Goal: Information Seeking & Learning: Learn about a topic

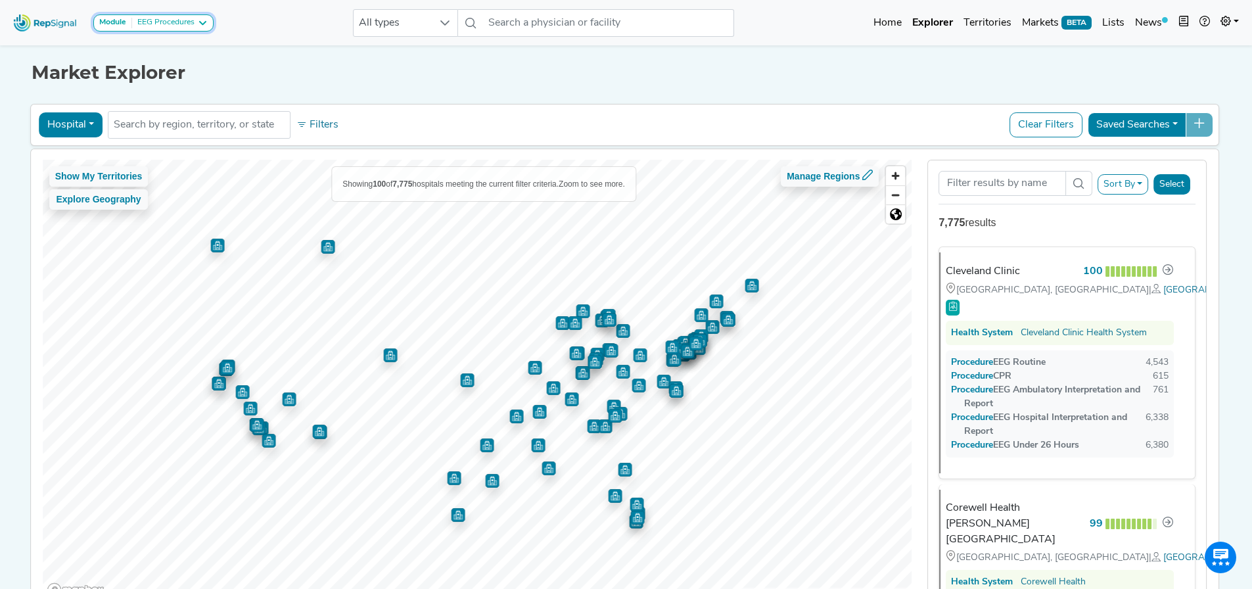
click at [183, 25] on div "EEG Procedures" at bounding box center [163, 23] width 62 height 11
click at [178, 20] on div "EEG Procedures" at bounding box center [163, 23] width 62 height 11
click at [318, 61] on div "Market Explorer" at bounding box center [627, 63] width 1190 height 42
drag, startPoint x: 70, startPoint y: 122, endPoint x: 74, endPoint y: 143, distance: 20.9
click at [70, 122] on button "Hospital" at bounding box center [71, 124] width 64 height 25
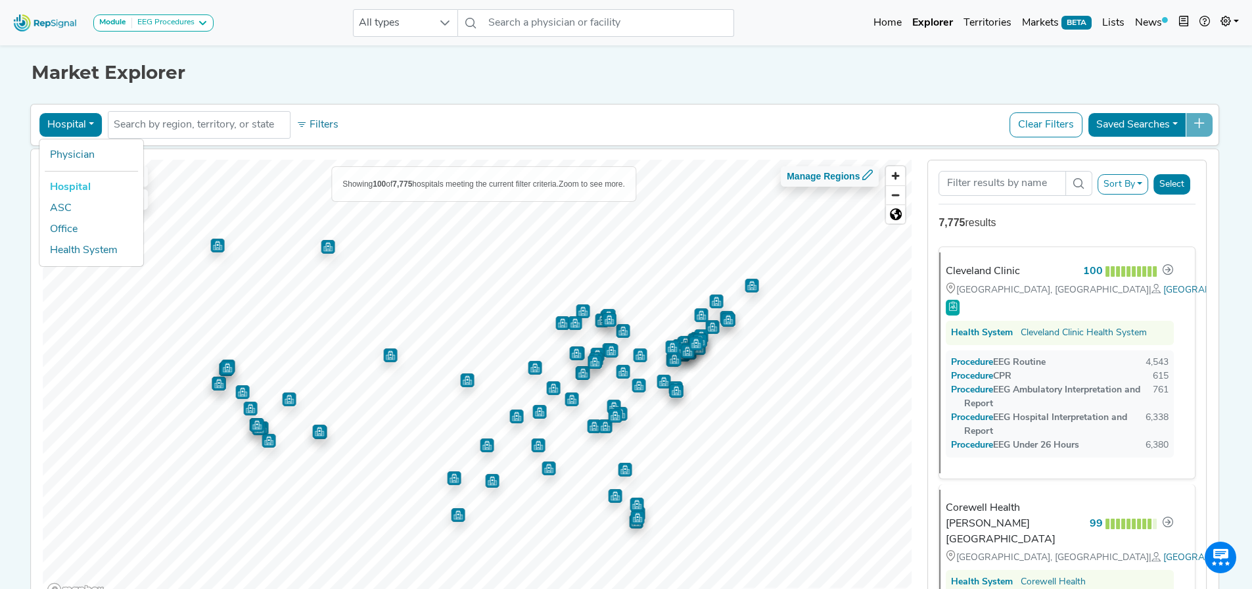
click at [80, 143] on ul "Physician Hospital ASC Office Health System" at bounding box center [91, 203] width 105 height 128
click at [76, 141] on div "Hospital Physician Hospital ASC Office Health System No results found Filters C…" at bounding box center [625, 125] width 1190 height 42
click at [74, 131] on button "Hospital" at bounding box center [71, 124] width 64 height 25
click at [80, 162] on link "Physician" at bounding box center [91, 155] width 104 height 21
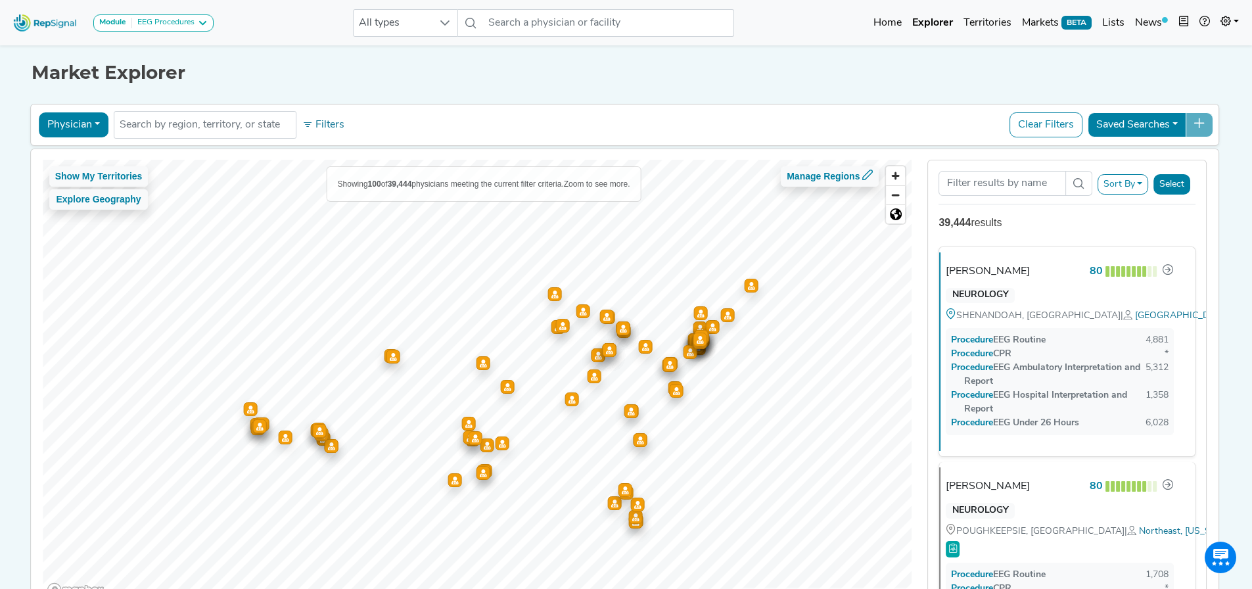
click at [64, 156] on div "Show My Territories Explore Geography Showing 100 of 39,444 physicians meeting …" at bounding box center [625, 380] width 1202 height 463
click at [1068, 370] on div "Procedure EEG Ambulatory Interpretation and Report" at bounding box center [1051, 375] width 189 height 28
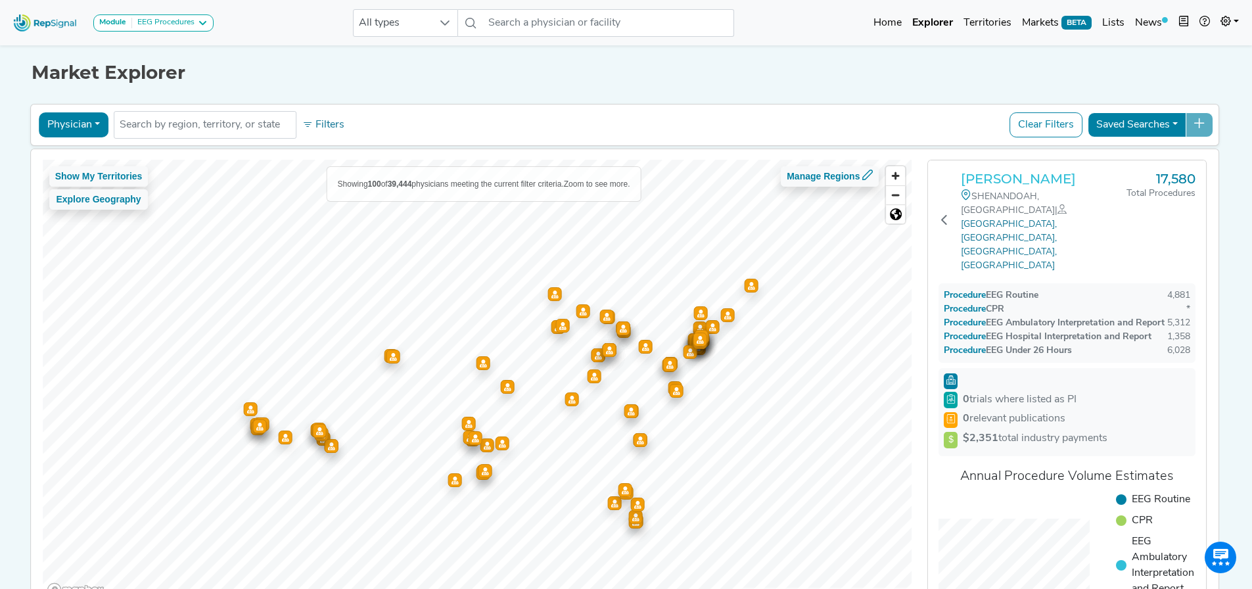
click at [1049, 183] on h3 "Shaun Varghese" at bounding box center [1044, 179] width 166 height 16
click at [88, 126] on button "Physician" at bounding box center [74, 124] width 70 height 25
drag, startPoint x: 71, startPoint y: 230, endPoint x: 103, endPoint y: 229, distance: 31.6
click at [71, 230] on link "Office" at bounding box center [91, 229] width 104 height 21
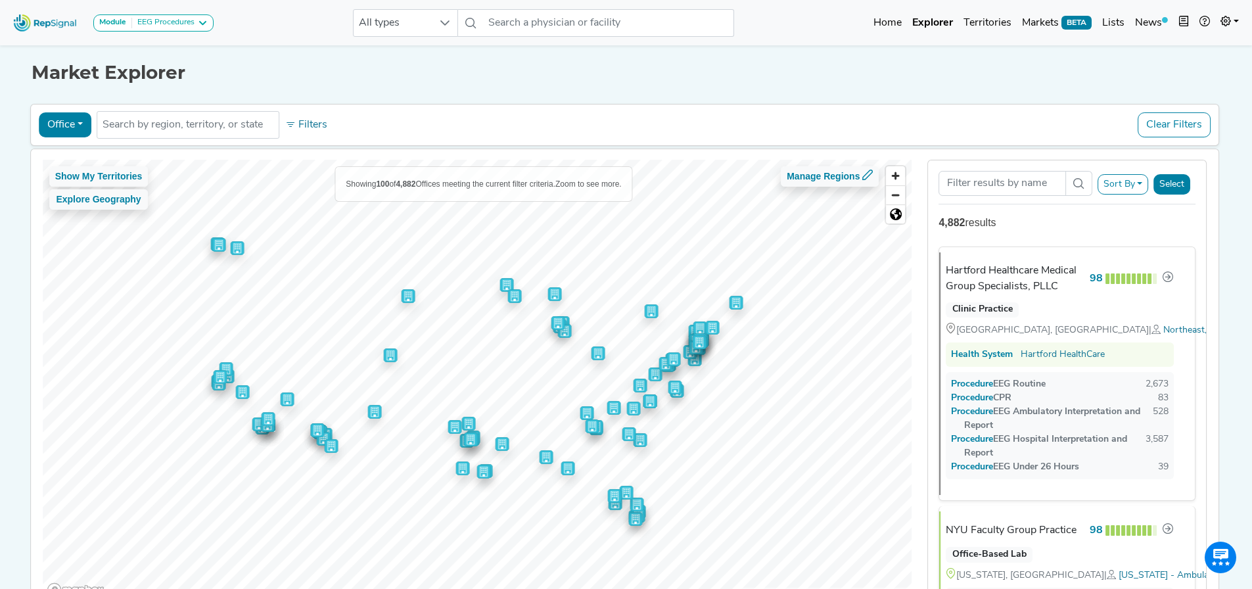
click at [1114, 187] on button "Sort By" at bounding box center [1123, 184] width 51 height 20
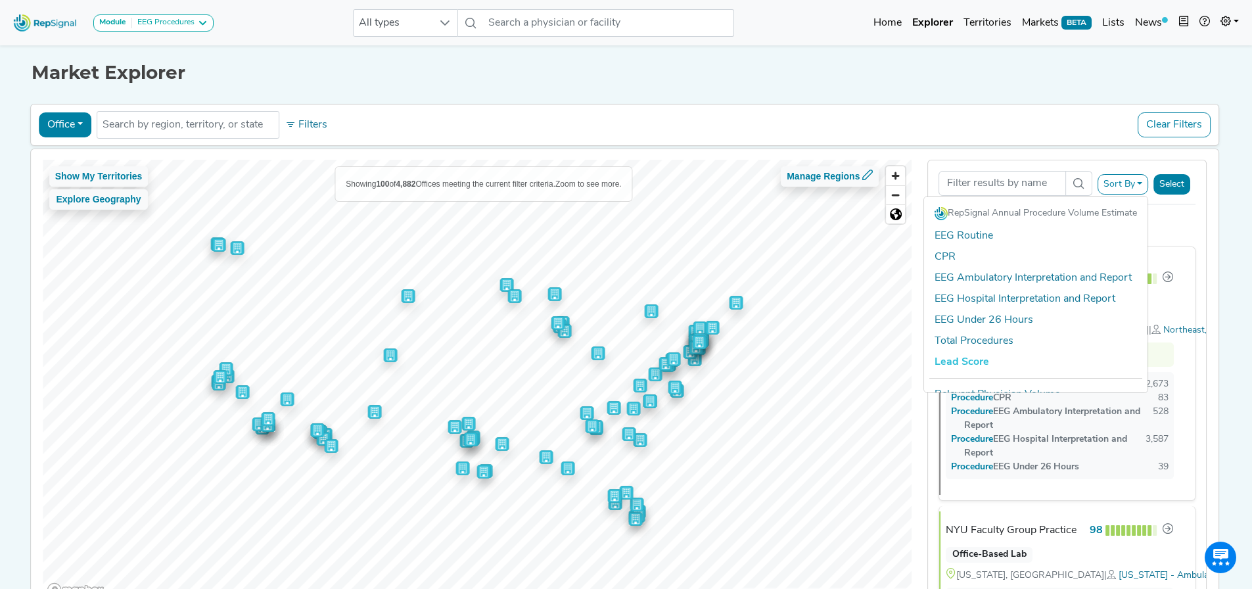
click at [1118, 183] on button "Sort By" at bounding box center [1123, 184] width 51 height 20
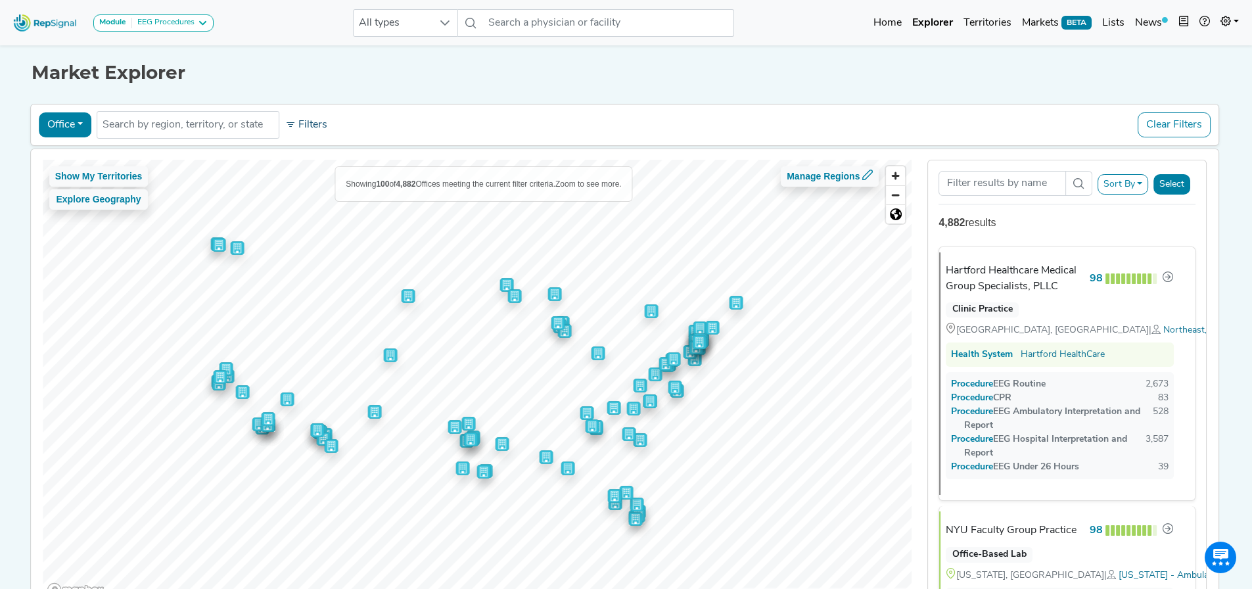
click at [306, 130] on button "Filters" at bounding box center [306, 125] width 49 height 22
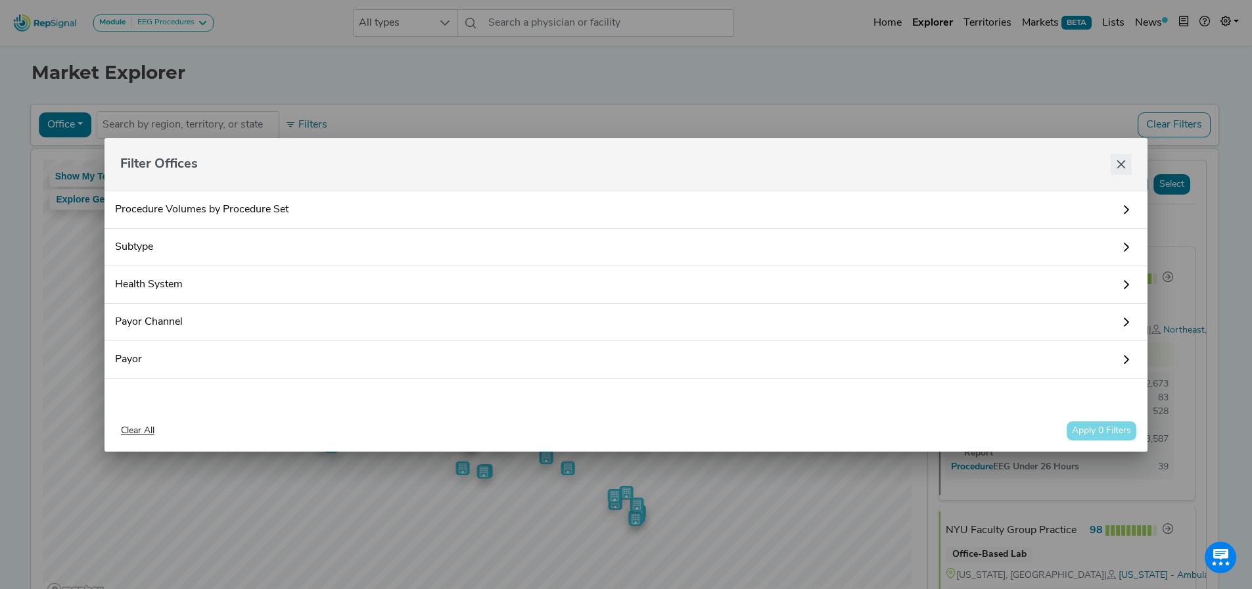
click at [1111, 156] on button "Close" at bounding box center [1121, 164] width 21 height 21
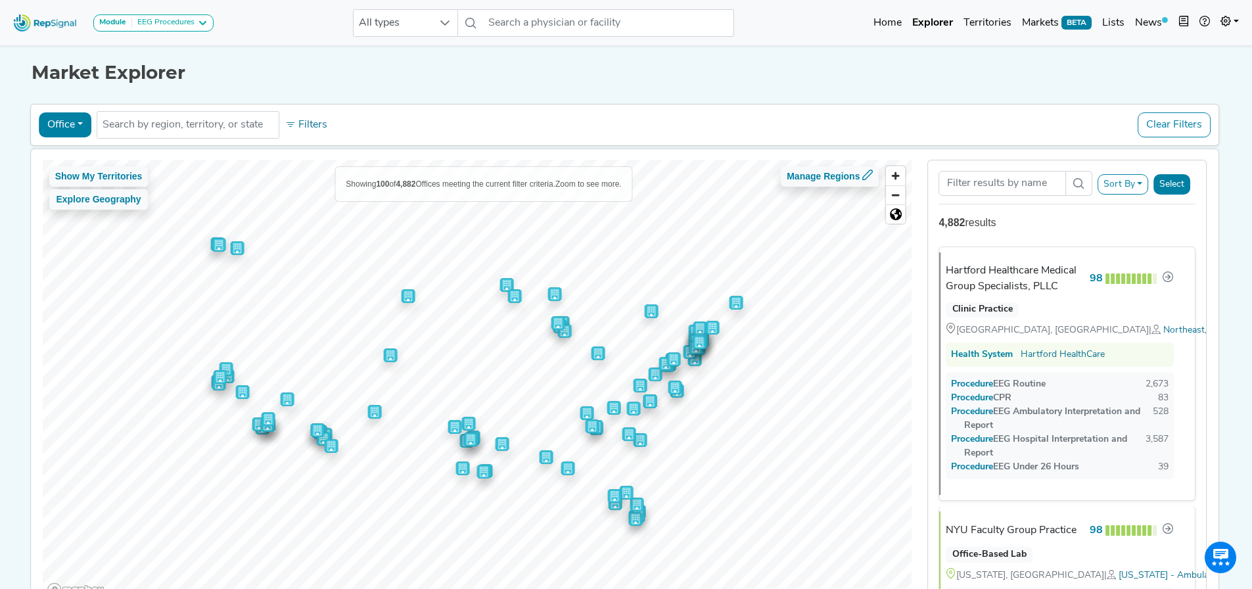
click at [298, 120] on button "Filters" at bounding box center [306, 125] width 49 height 22
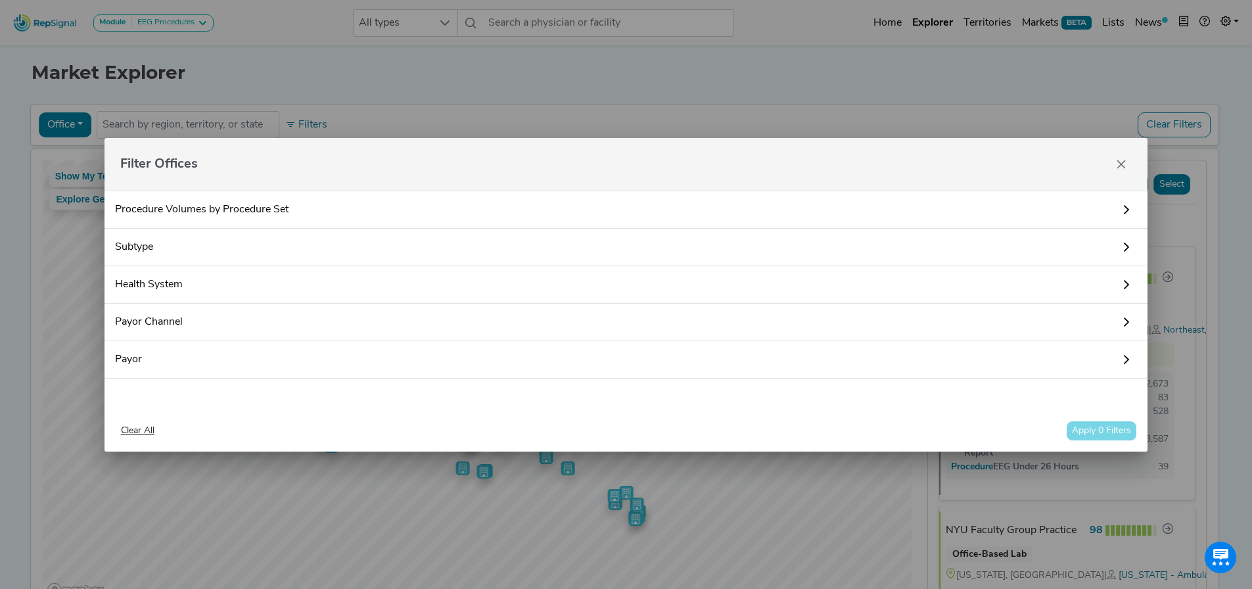
click at [1125, 162] on icon "Close" at bounding box center [1121, 164] width 11 height 11
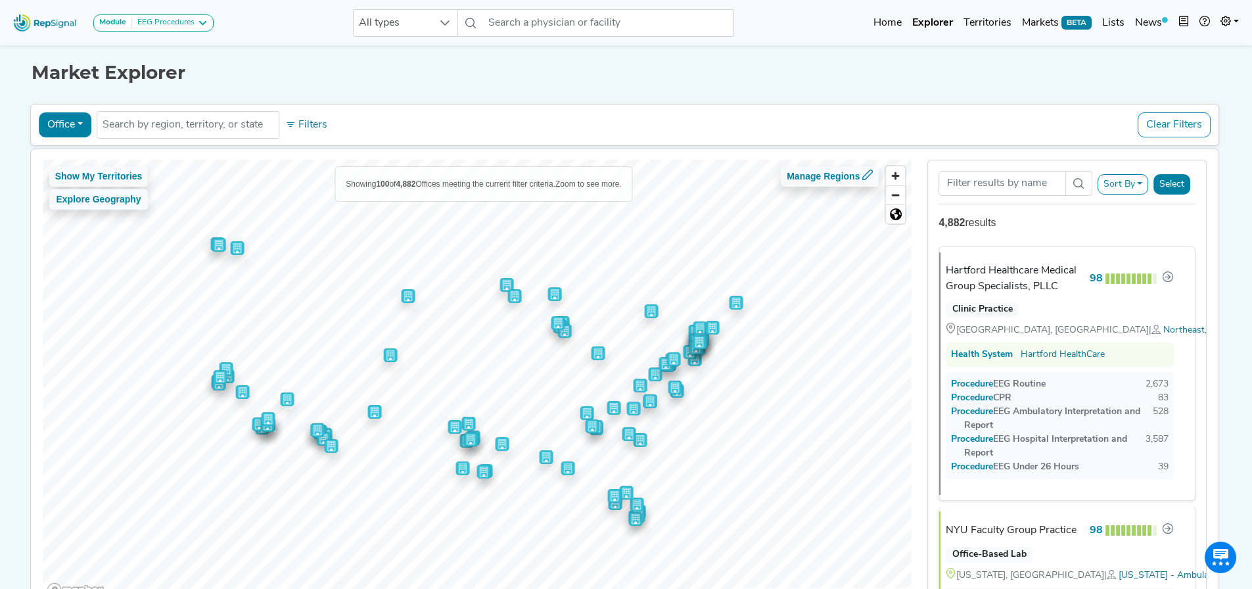
click at [76, 131] on button "Office" at bounding box center [65, 124] width 53 height 25
drag, startPoint x: 68, startPoint y: 158, endPoint x: 537, endPoint y: 102, distance: 472.8
click at [67, 158] on link "Physician" at bounding box center [91, 155] width 104 height 21
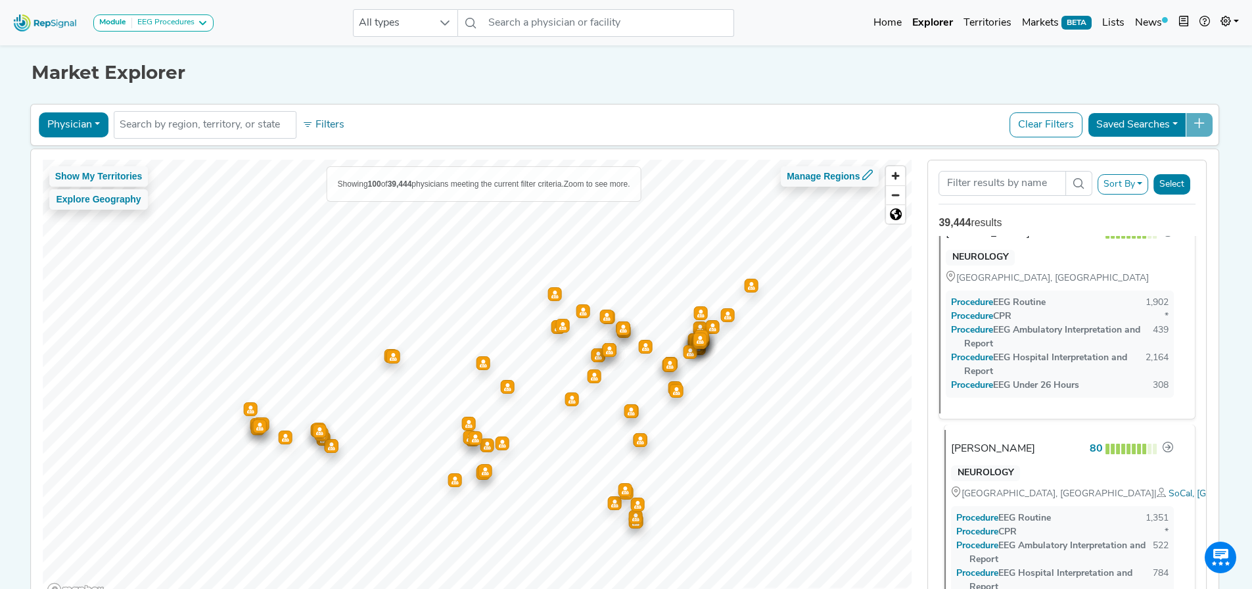
click at [1157, 488] on icon at bounding box center [1161, 492] width 9 height 9
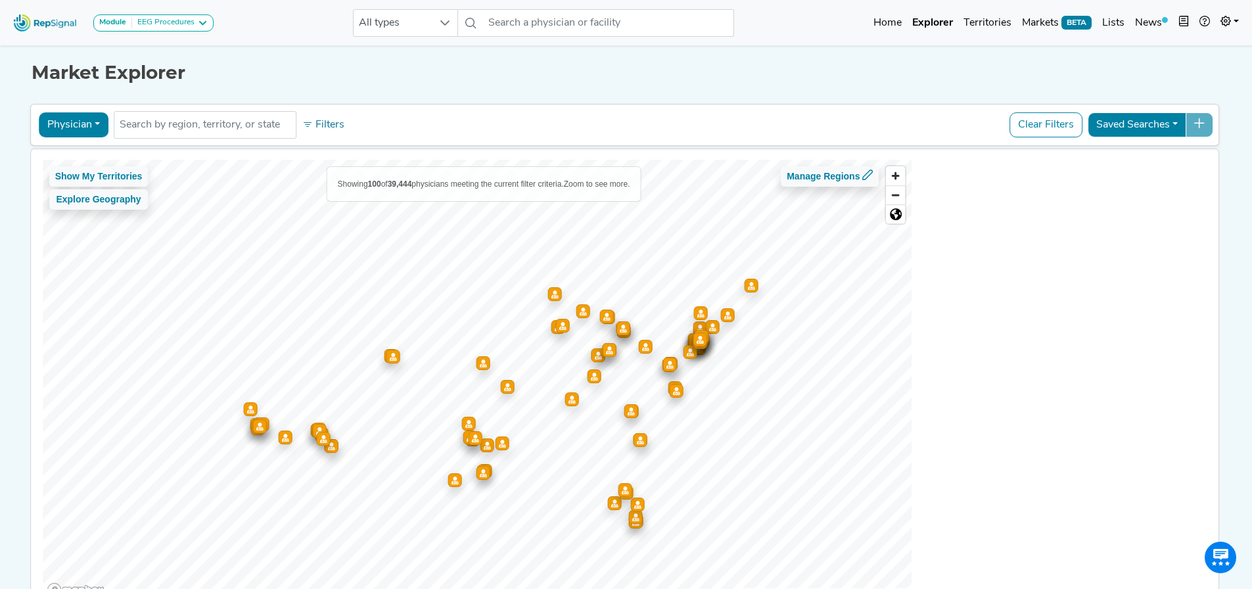
scroll to position [1183, 0]
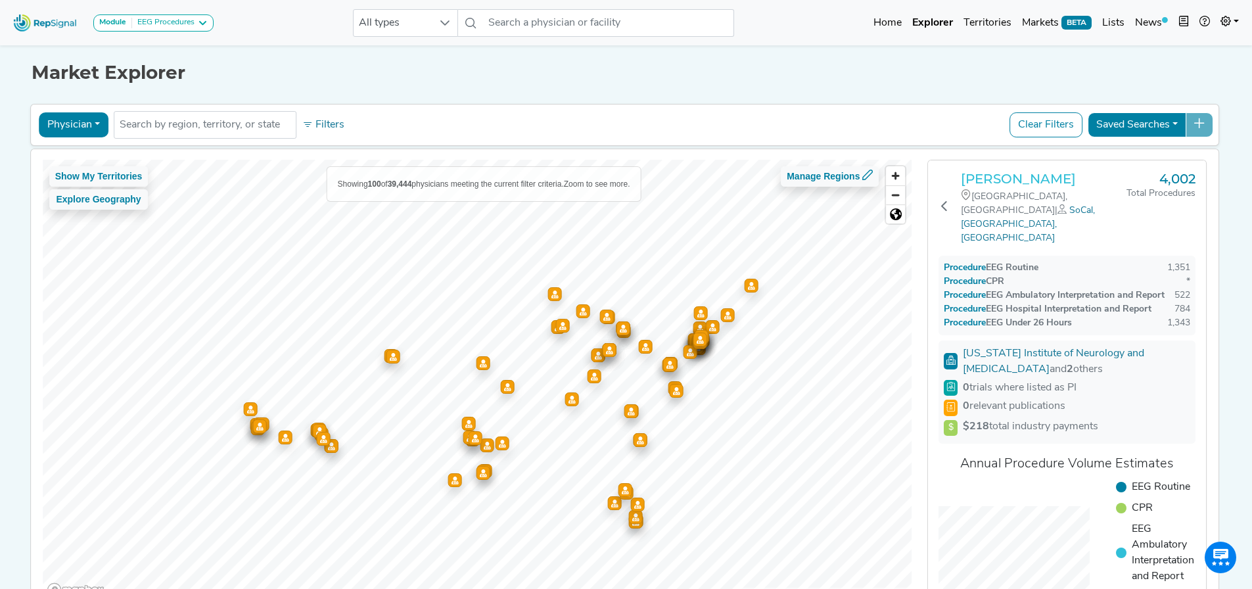
click at [1010, 183] on h3 "Habib Khan" at bounding box center [1044, 179] width 166 height 16
click at [947, 201] on icon at bounding box center [944, 206] width 11 height 11
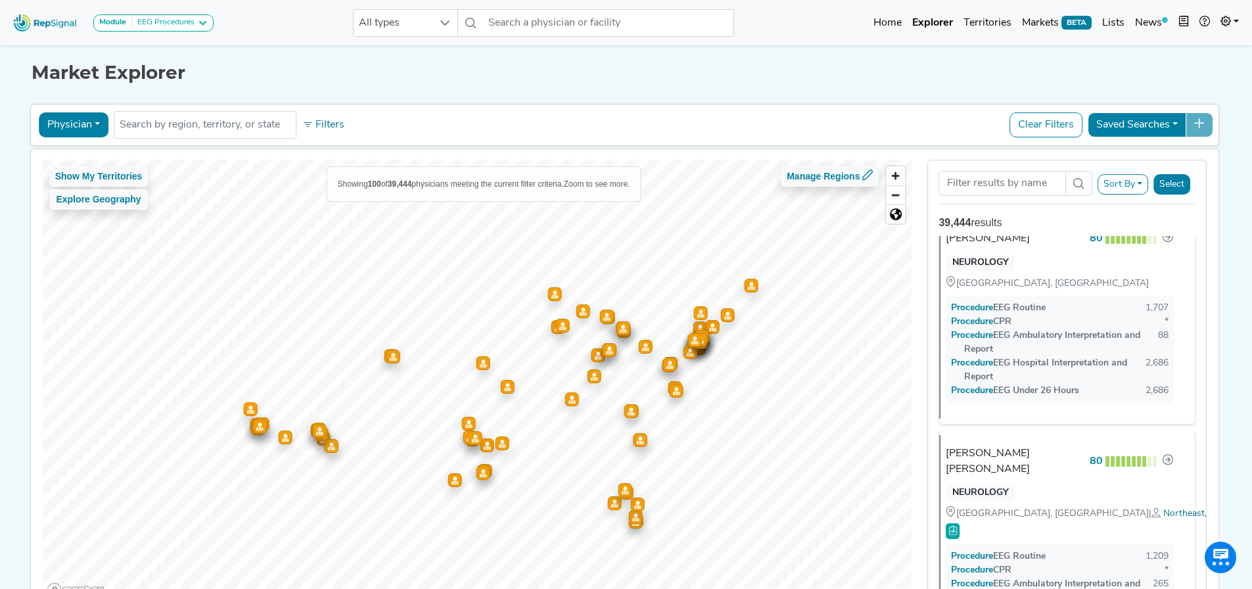
scroll to position [4207, 0]
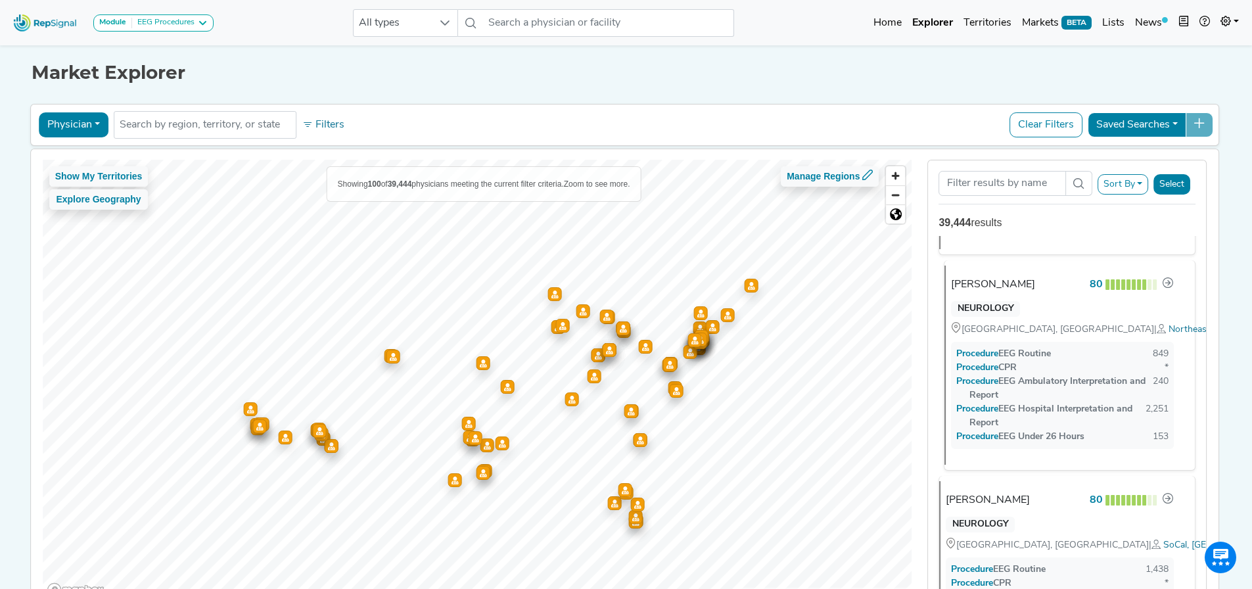
click at [1035, 450] on div "Lorraine Lazar 80 NEUROLOGY MORRISTOWN, NJ | Northeast , Mike Autodore , New Yo…" at bounding box center [1065, 365] width 240 height 199
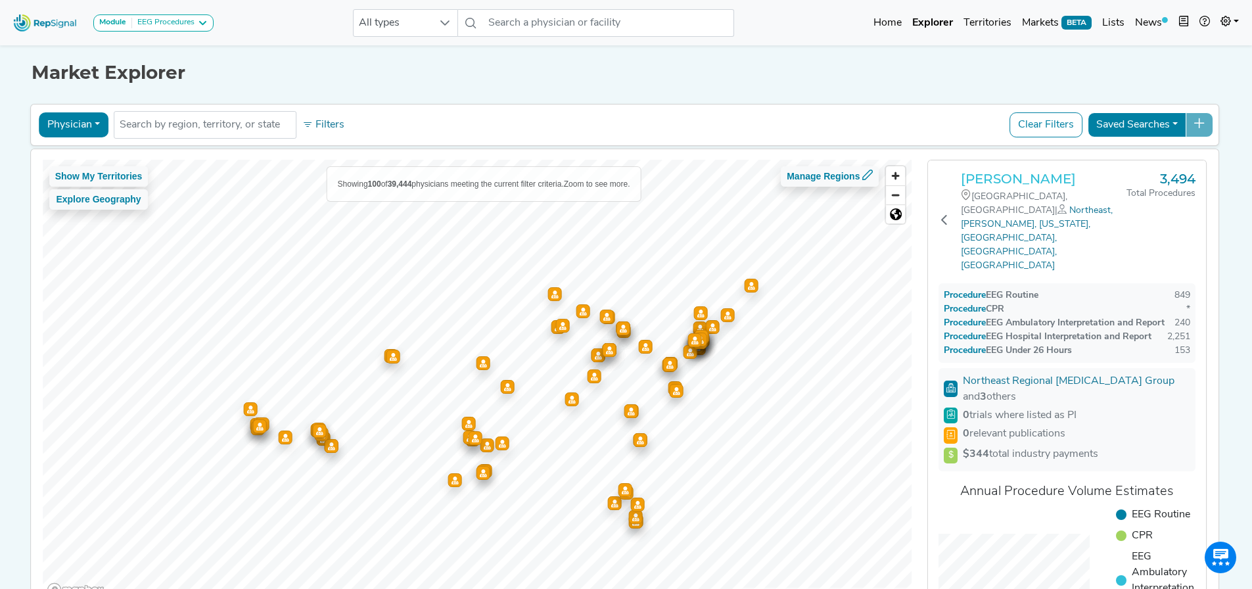
click at [1031, 183] on h3 "Lorraine Lazar" at bounding box center [1044, 179] width 166 height 16
click at [59, 128] on button "Physician" at bounding box center [74, 124] width 70 height 25
click at [60, 229] on link "Office" at bounding box center [91, 229] width 104 height 21
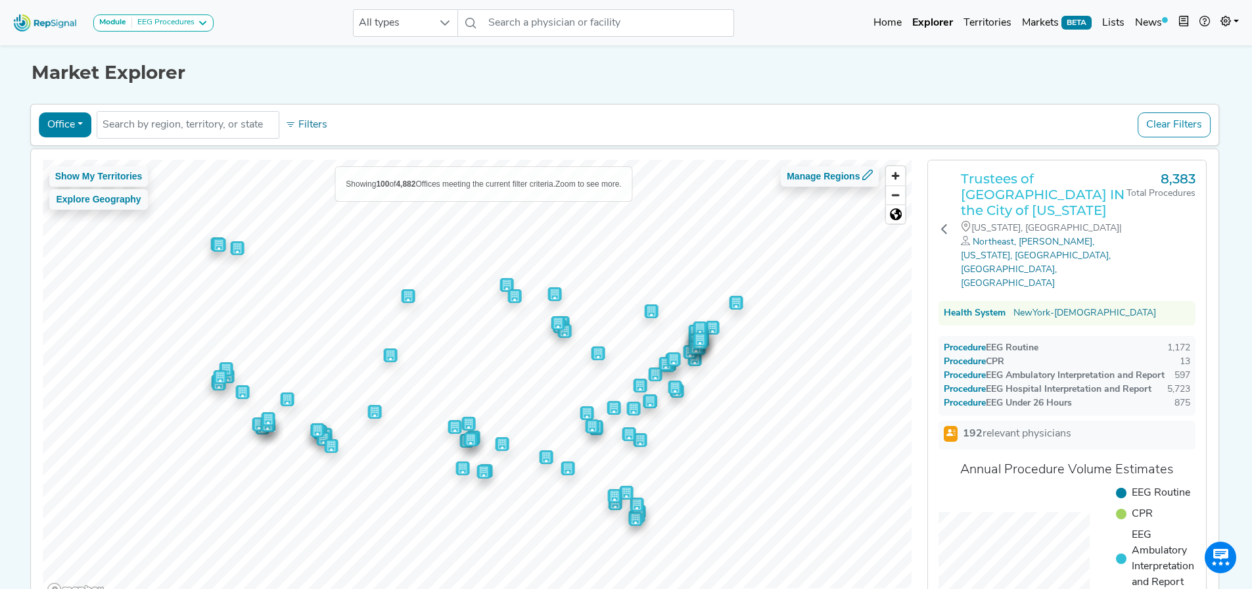
click at [1028, 210] on h3 "Trustees of Columbia University IN the City of New York" at bounding box center [1044, 194] width 166 height 47
click at [299, 123] on button "Filters" at bounding box center [306, 125] width 49 height 22
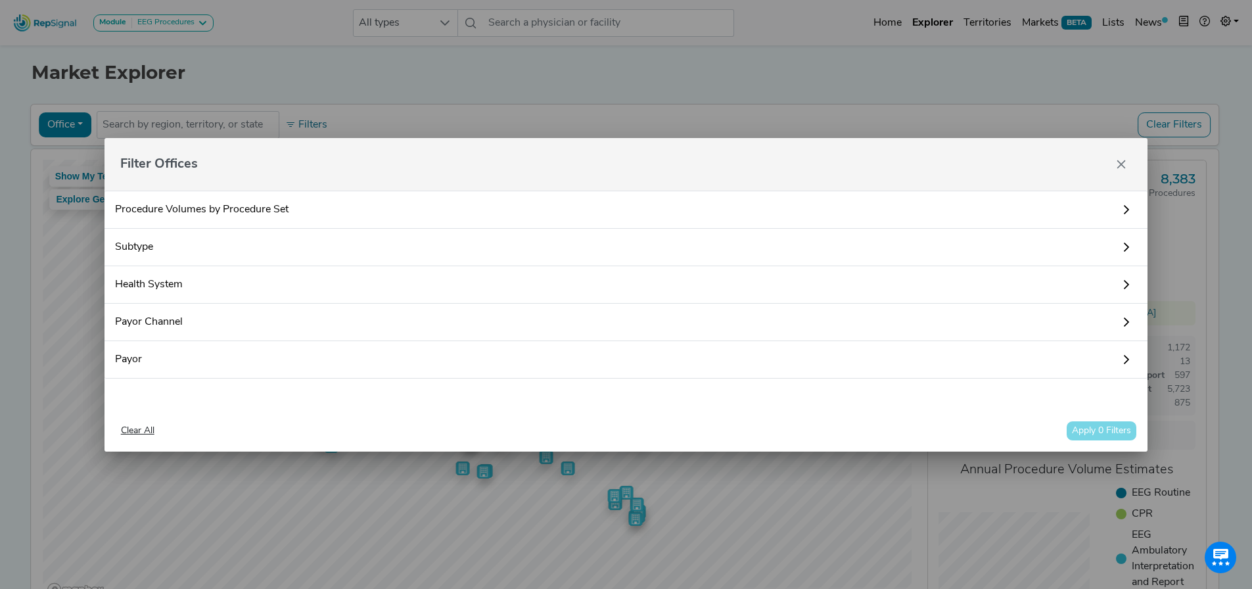
click at [198, 291] on link "Health System" at bounding box center [627, 284] width 1044 height 37
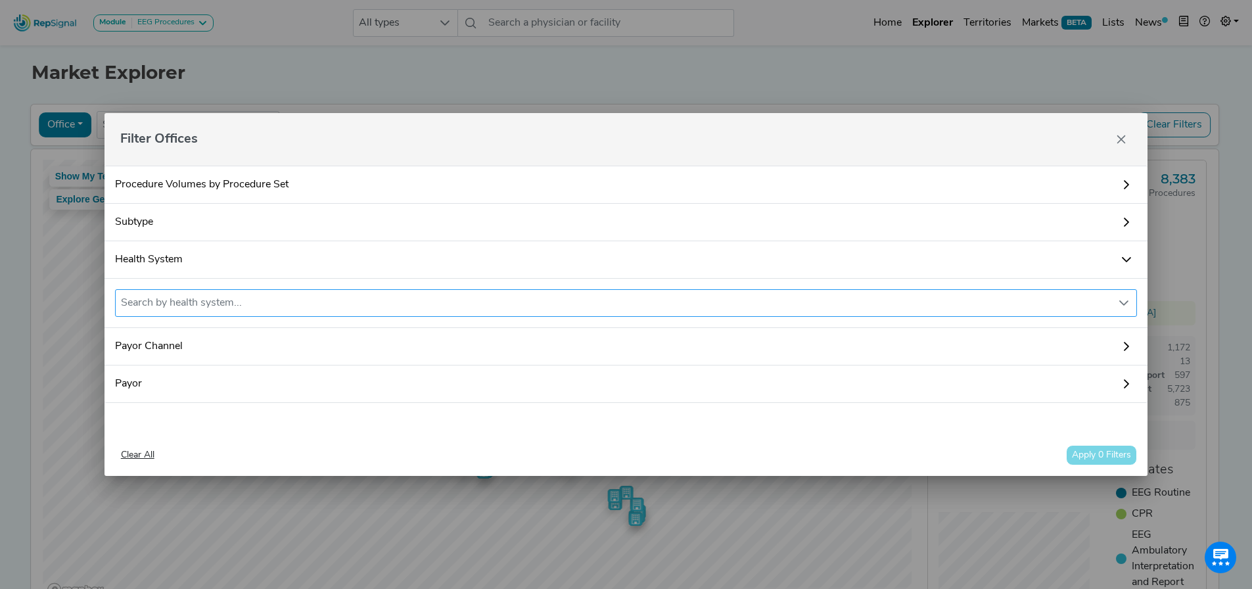
click at [325, 291] on div "Search by health system..." at bounding box center [614, 303] width 997 height 26
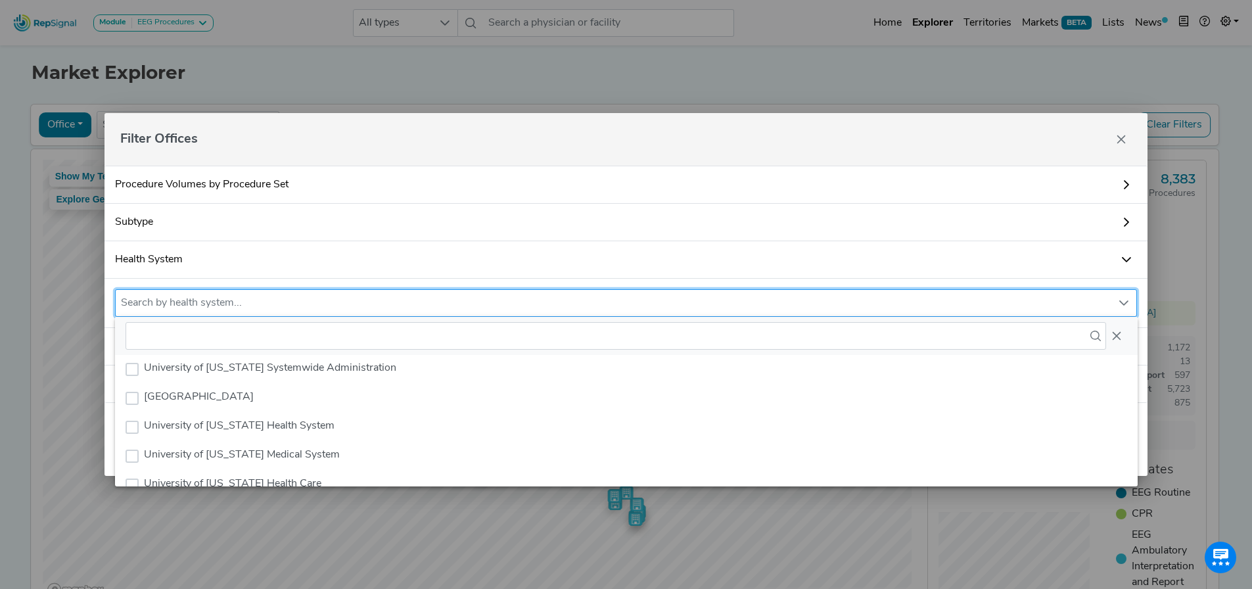
scroll to position [11305, 0]
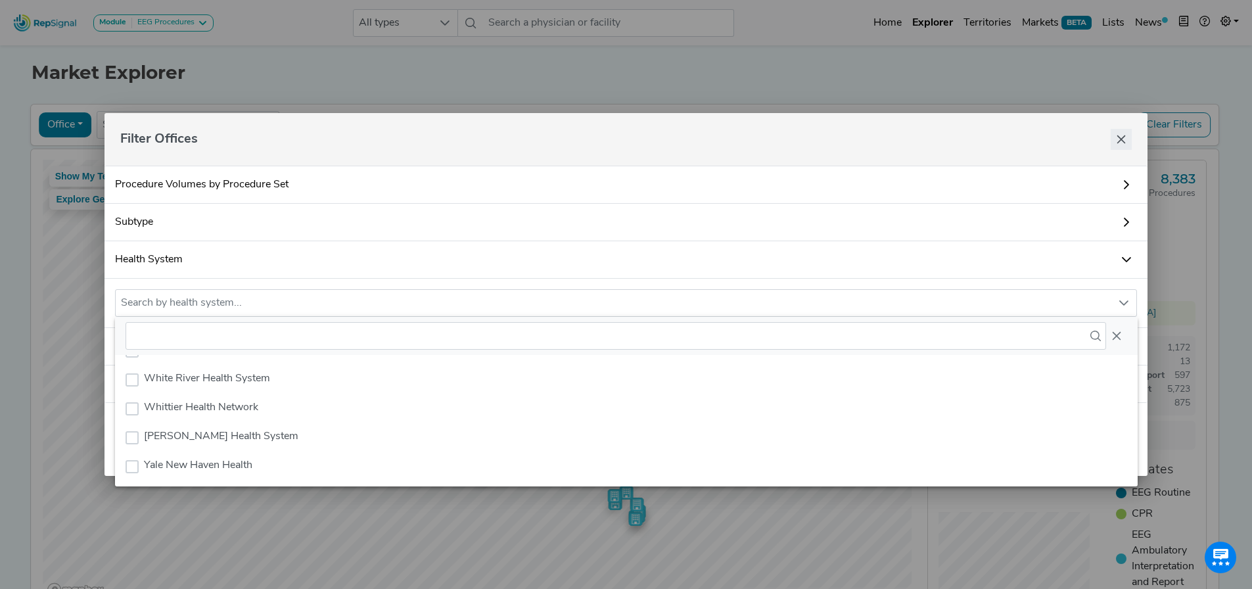
click at [1123, 141] on icon "Close" at bounding box center [1121, 139] width 11 height 11
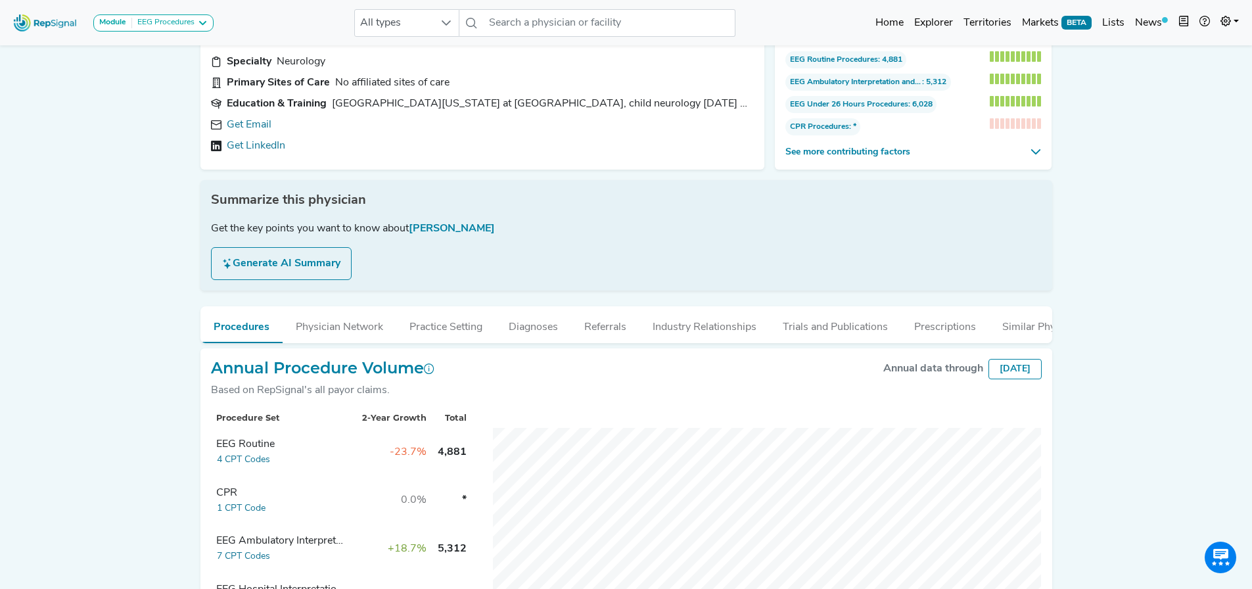
scroll to position [131, 0]
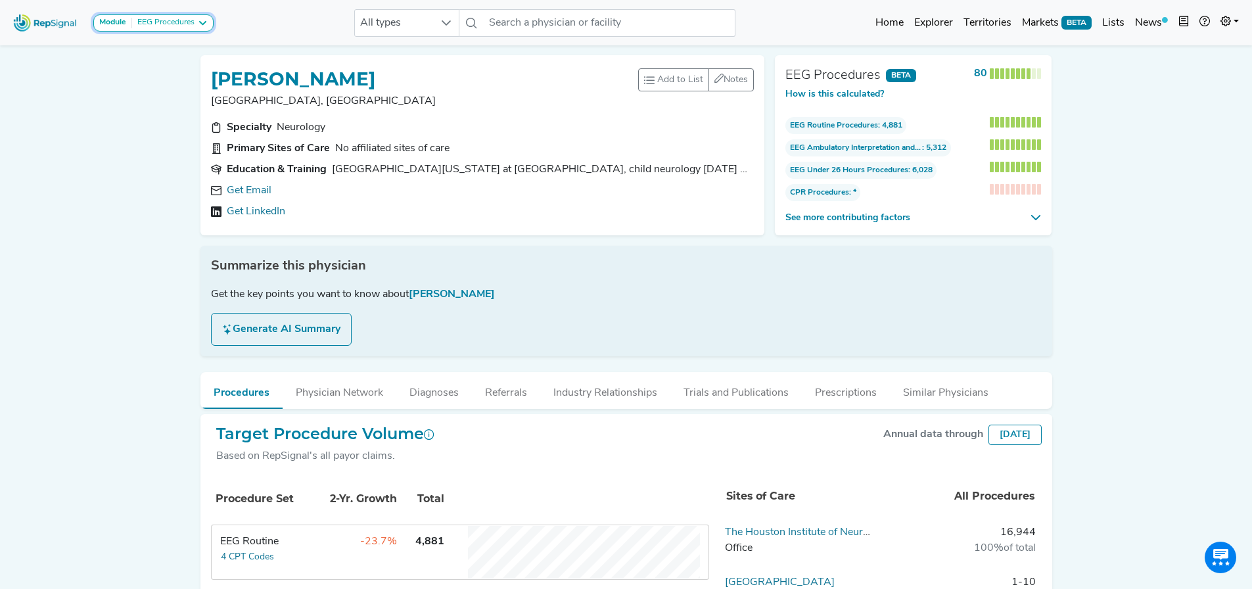
click at [199, 24] on icon at bounding box center [202, 23] width 11 height 11
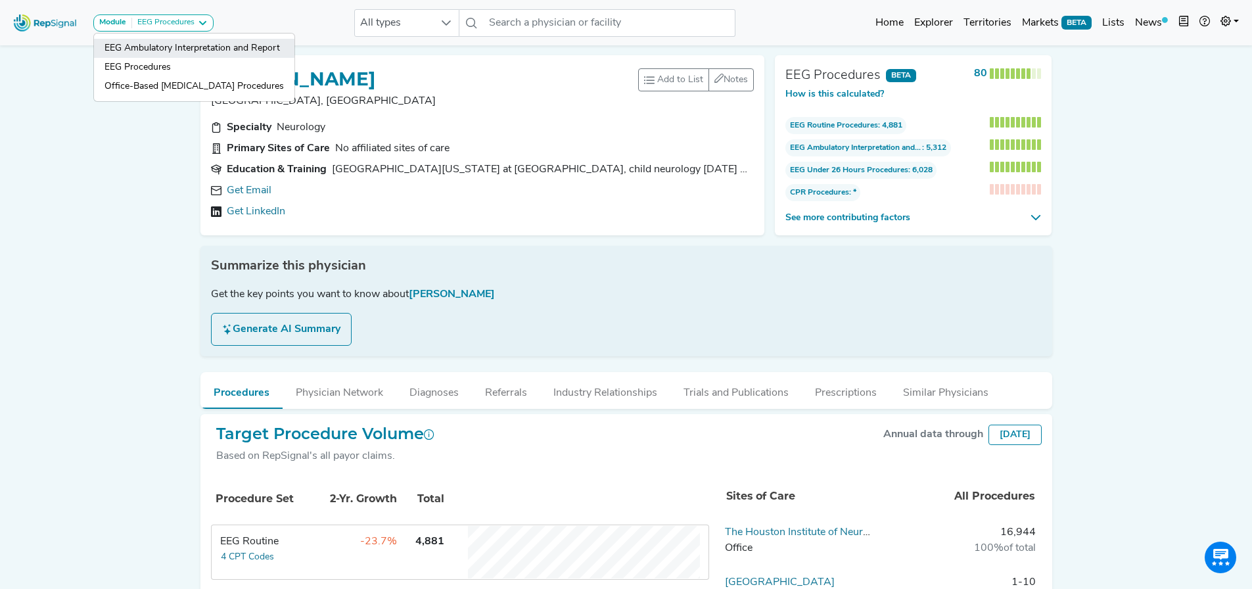
click at [166, 58] on link "EEG Ambulatory Interpretation and Report" at bounding box center [194, 67] width 201 height 19
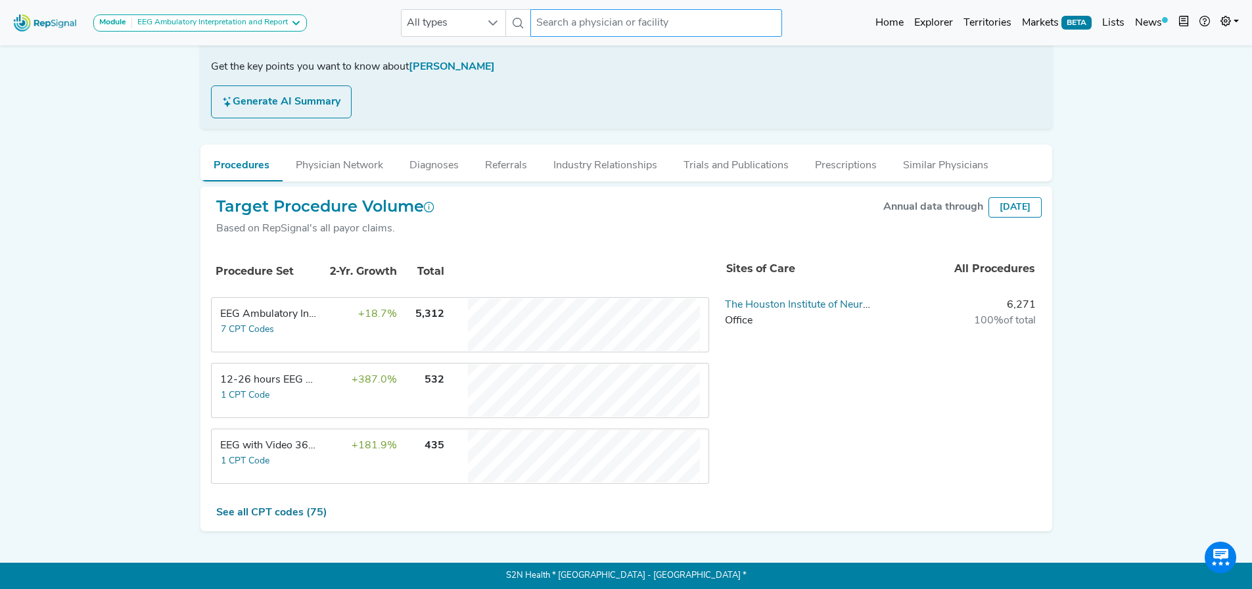
scroll to position [162, 0]
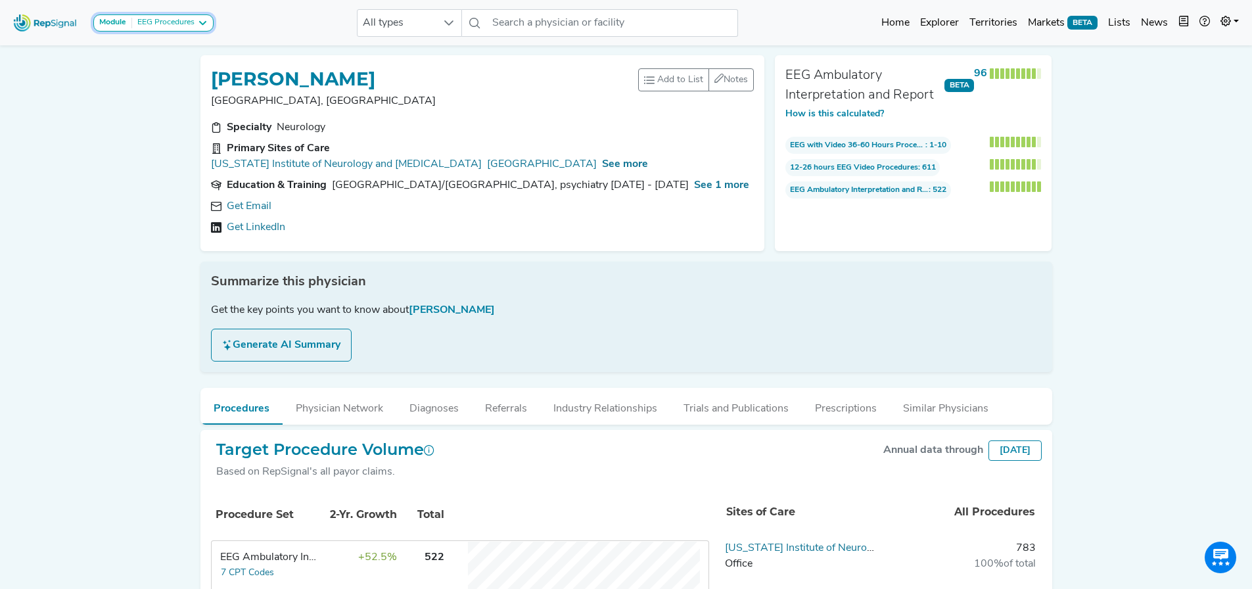
click at [195, 21] on div "EEG Procedures" at bounding box center [163, 23] width 62 height 11
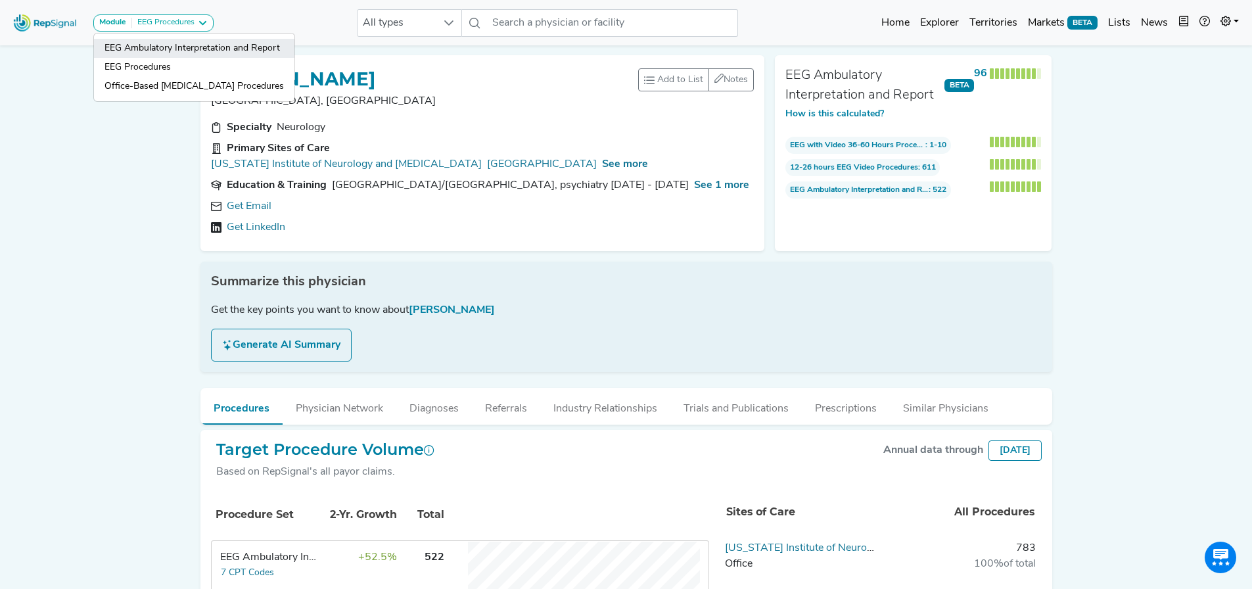
click at [169, 58] on link "EEG Ambulatory Interpretation and Report" at bounding box center [194, 67] width 201 height 19
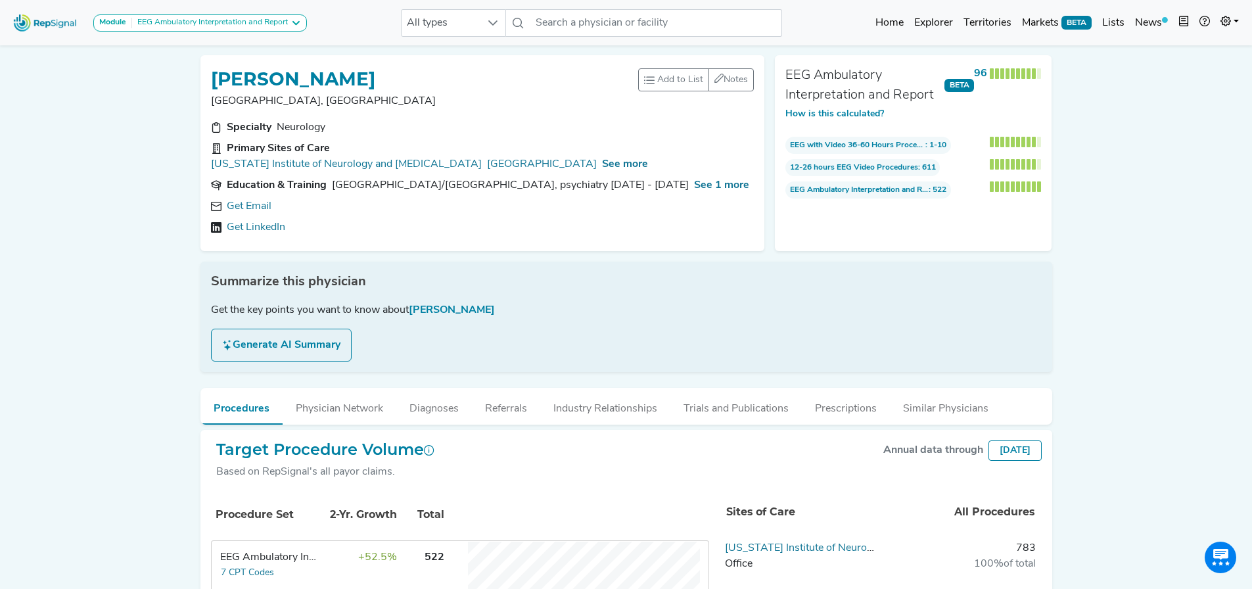
scroll to position [180, 0]
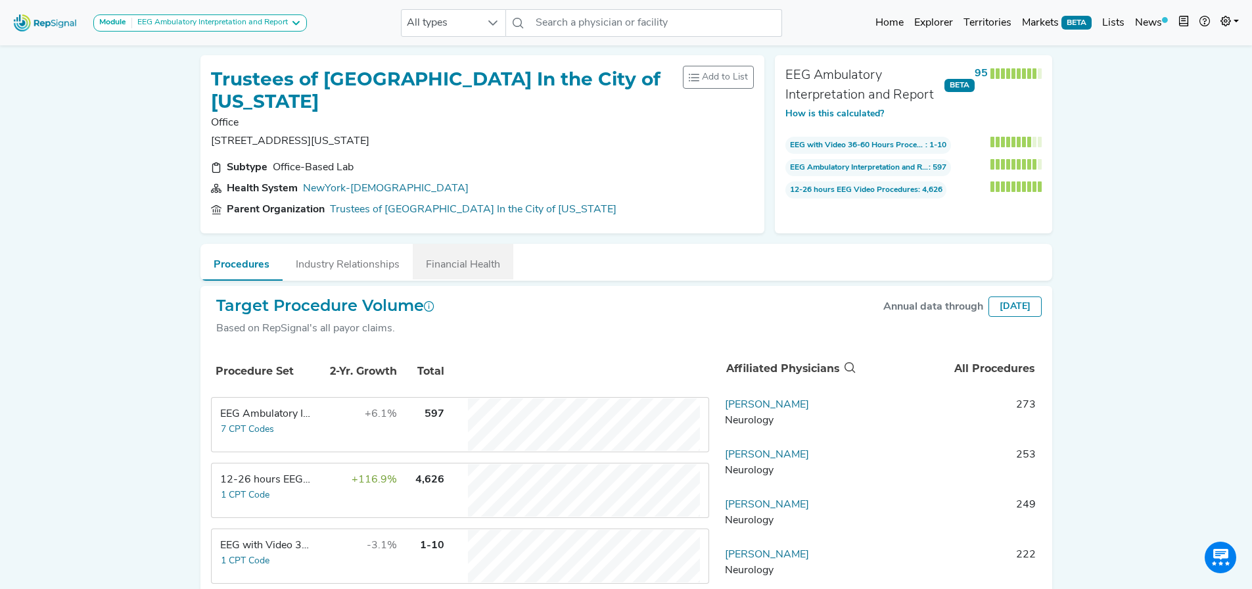
click at [479, 254] on button "Financial Health" at bounding box center [463, 262] width 101 height 36
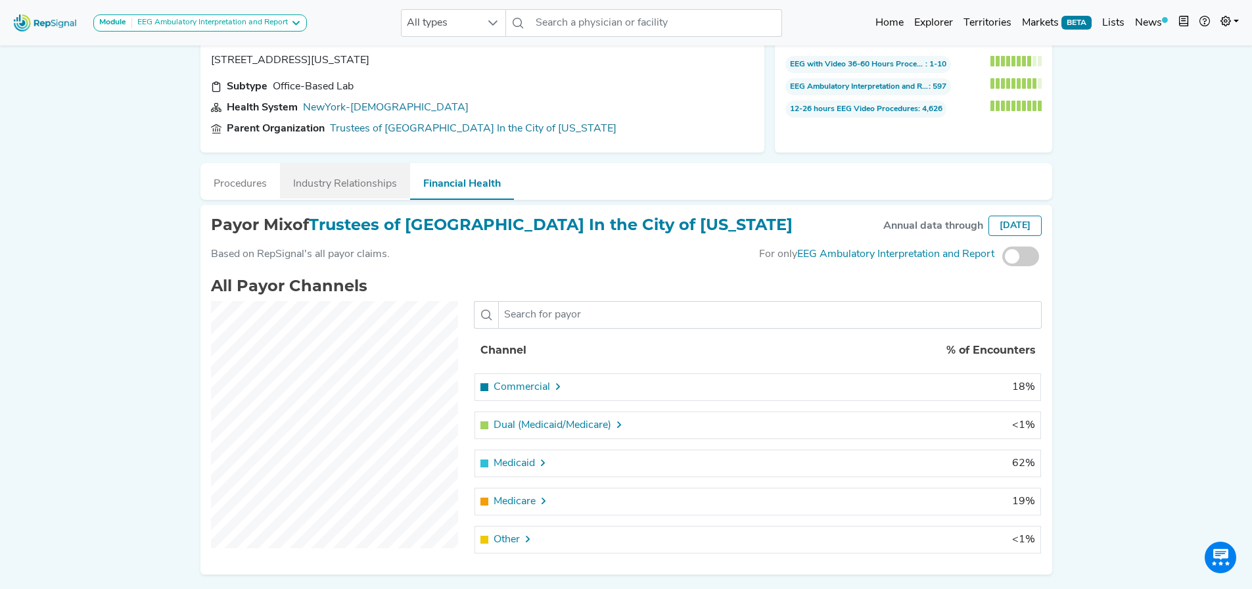
scroll to position [59, 0]
